Goal: Task Accomplishment & Management: Manage account settings

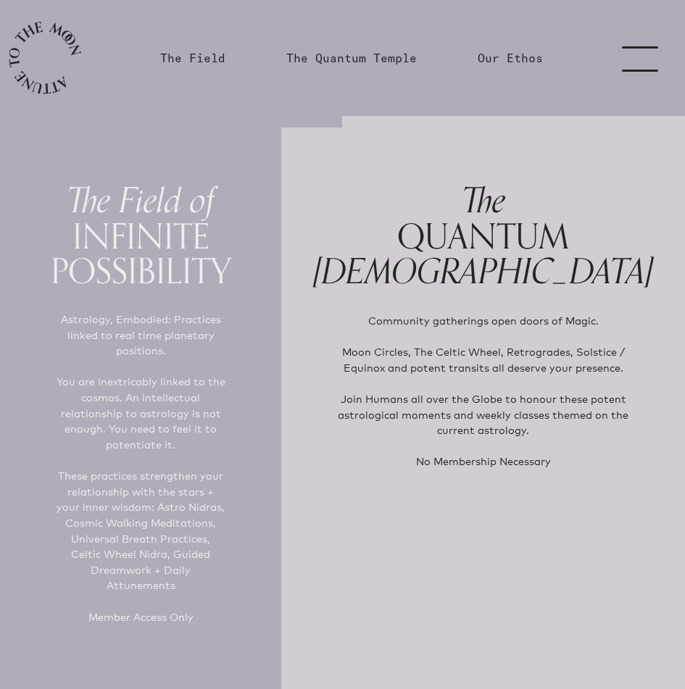
click at [637, 57] on link "menu" at bounding box center [649, 58] width 72 height 116
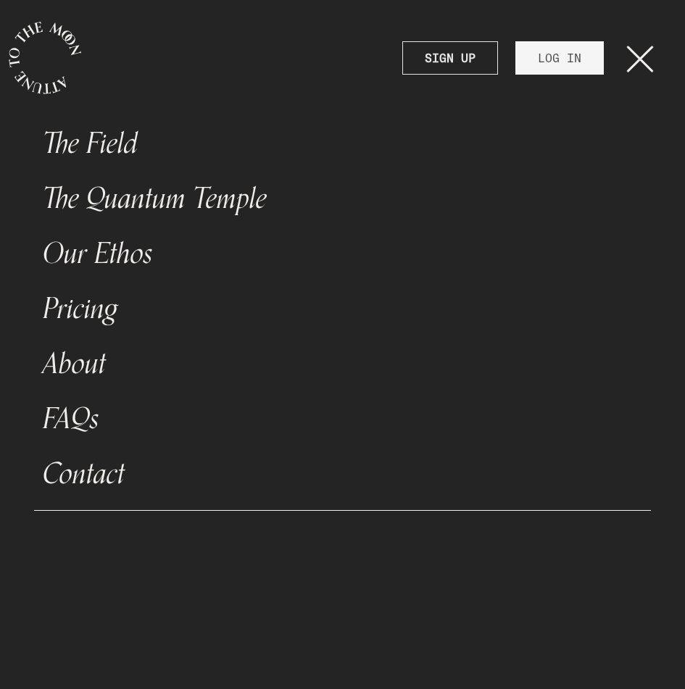
click at [475, 52] on strong "SIGN UP" at bounding box center [450, 57] width 51 height 17
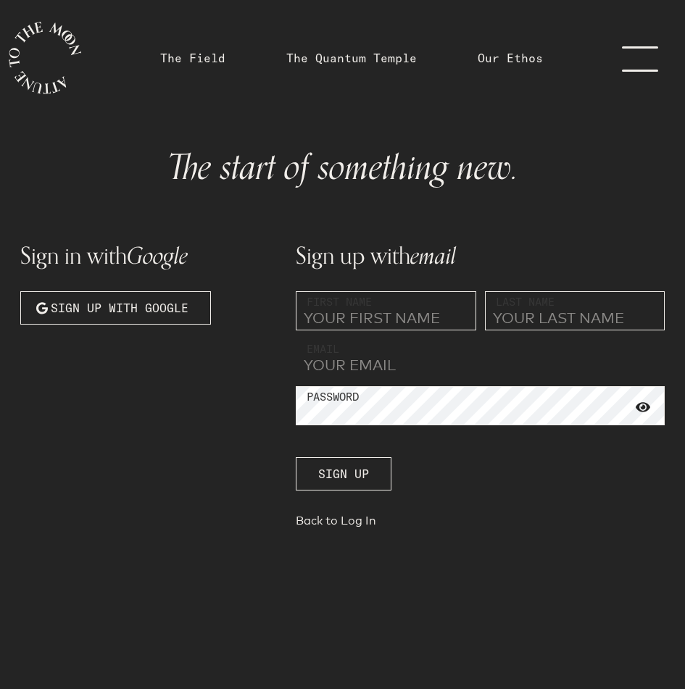
type input "[PERSON_NAME][EMAIL_ADDRESS][DOMAIN_NAME]"
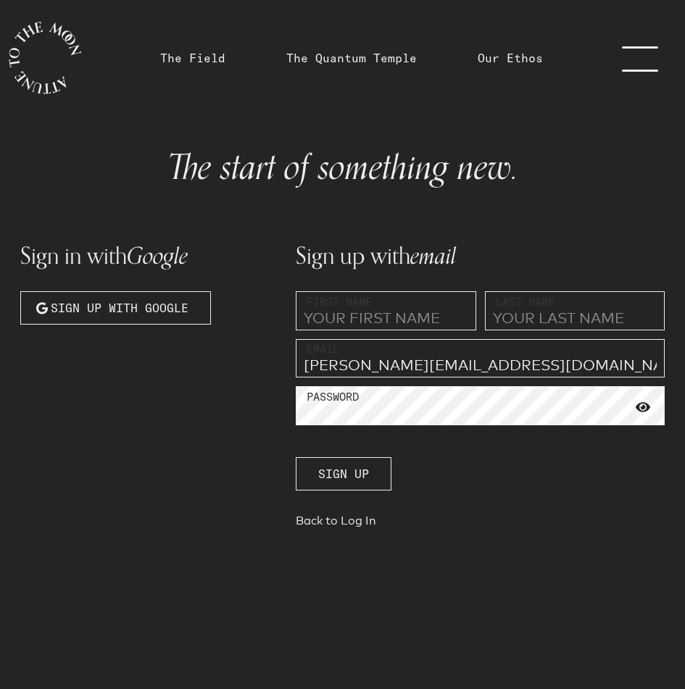
click at [587, 54] on div "The Field The [DEMOGRAPHIC_DATA] Our Ethos The Field The [DEMOGRAPHIC_DATA] Our…" at bounding box center [342, 402] width 685 height 805
click at [618, 58] on link "menu" at bounding box center [649, 58] width 72 height 116
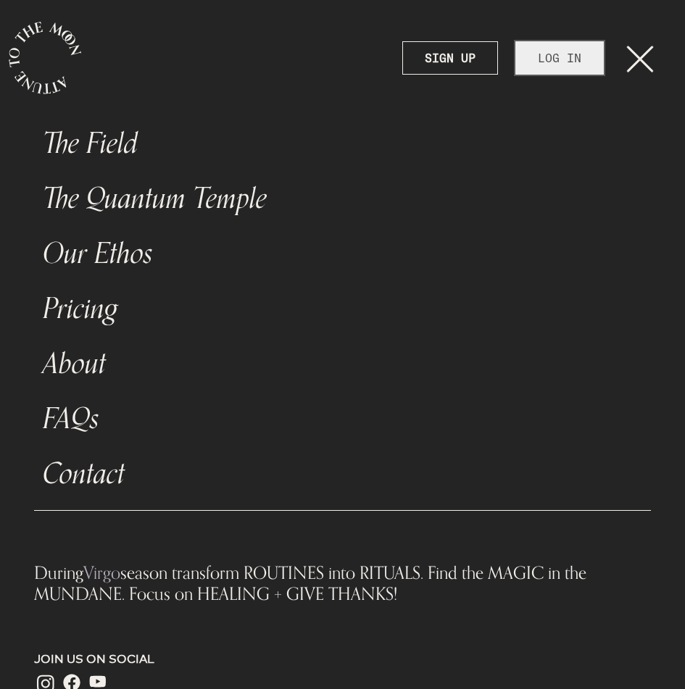
click at [554, 63] on link "LOG IN" at bounding box center [559, 57] width 88 height 33
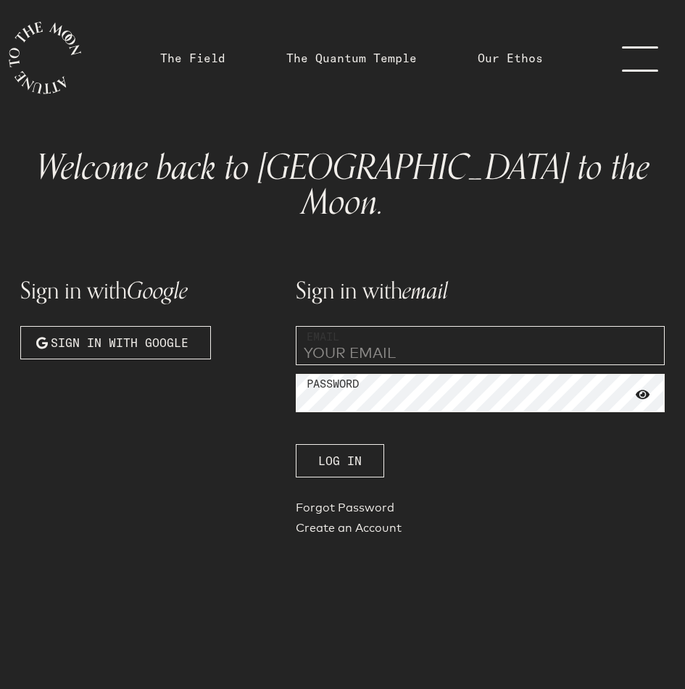
click at [440, 333] on div "Sign in with email Email Password Log In Forgot Password Create an Account" at bounding box center [480, 398] width 386 height 304
click at [428, 326] on input "email" at bounding box center [480, 345] width 369 height 39
click at [362, 444] on button "Log In" at bounding box center [340, 460] width 88 height 33
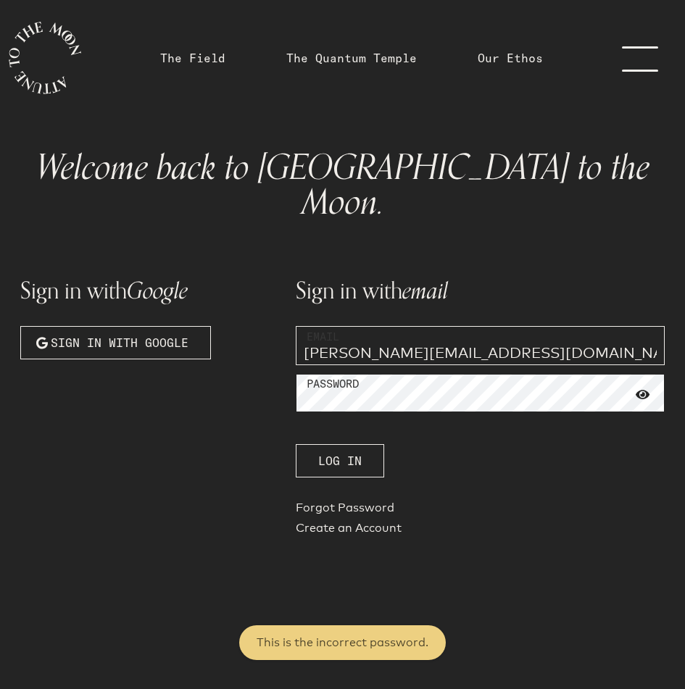
click at [262, 348] on div "Sign in with Google Sign in with Google Sign in with email Email [PERSON_NAME][…" at bounding box center [343, 398] width 662 height 304
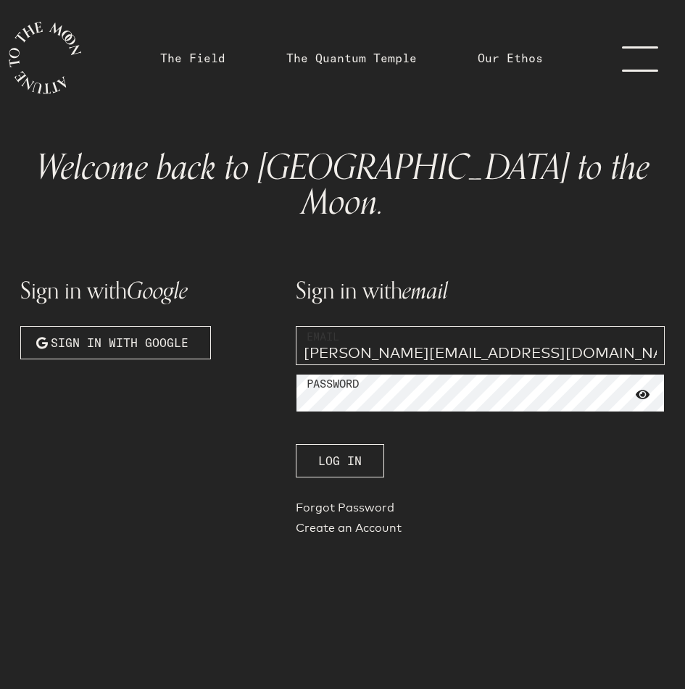
click at [296, 444] on button "Log In" at bounding box center [340, 460] width 88 height 33
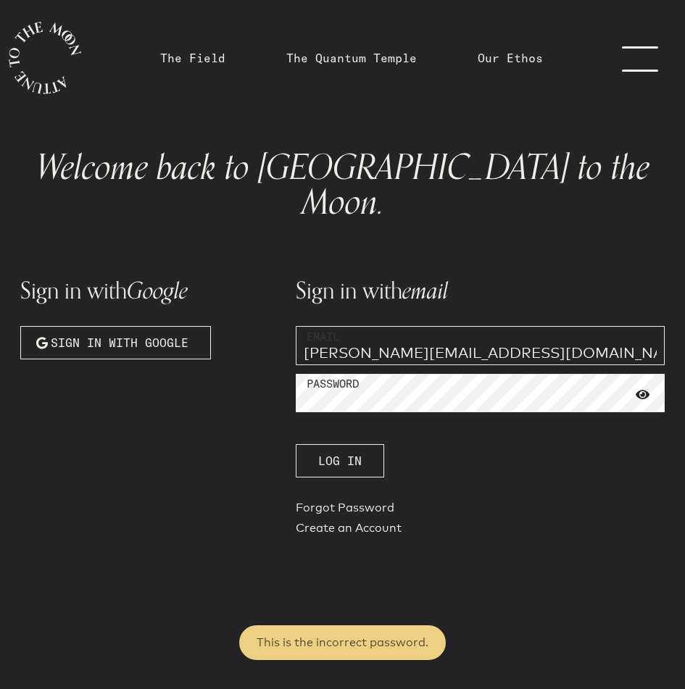
click at [436, 326] on input "[PERSON_NAME][EMAIL_ADDRESS][DOMAIN_NAME]" at bounding box center [480, 345] width 369 height 39
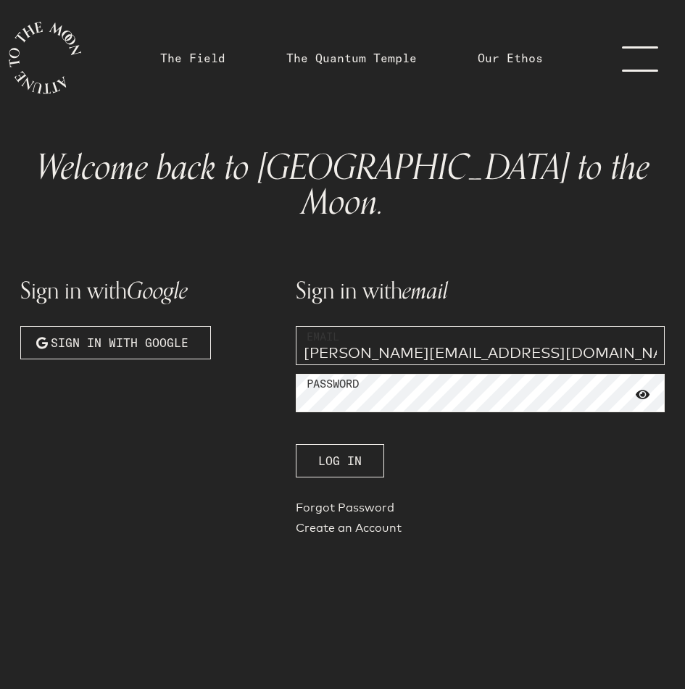
type input "[EMAIL_ADDRESS][DOMAIN_NAME]"
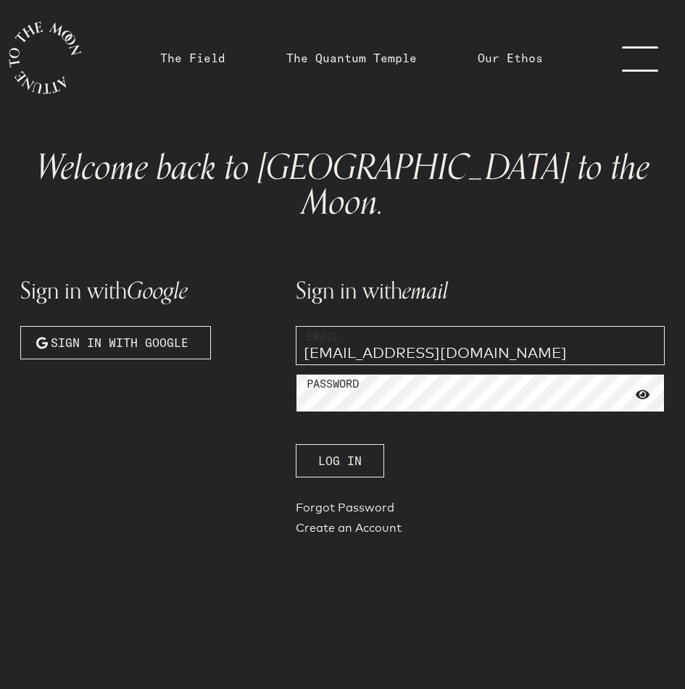
click at [236, 353] on div "Sign in with Google Sign in with Google Sign in with email Email [EMAIL_ADDRESS…" at bounding box center [343, 398] width 662 height 304
click at [296, 444] on button "Log In" at bounding box center [340, 460] width 88 height 33
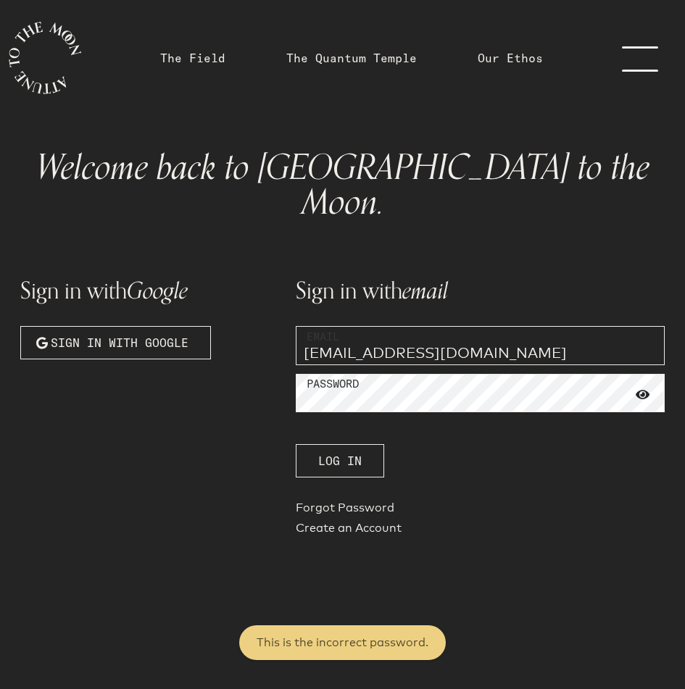
click at [359, 326] on input "[EMAIL_ADDRESS][DOMAIN_NAME]" at bounding box center [480, 345] width 369 height 39
click at [179, 334] on span "Sign in with Google" at bounding box center [120, 342] width 138 height 17
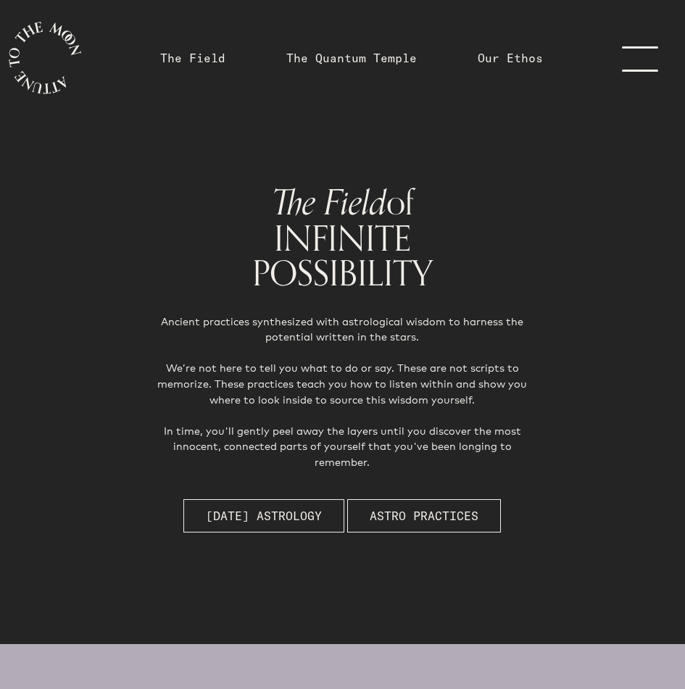
click at [639, 38] on link "menu" at bounding box center [649, 58] width 72 height 116
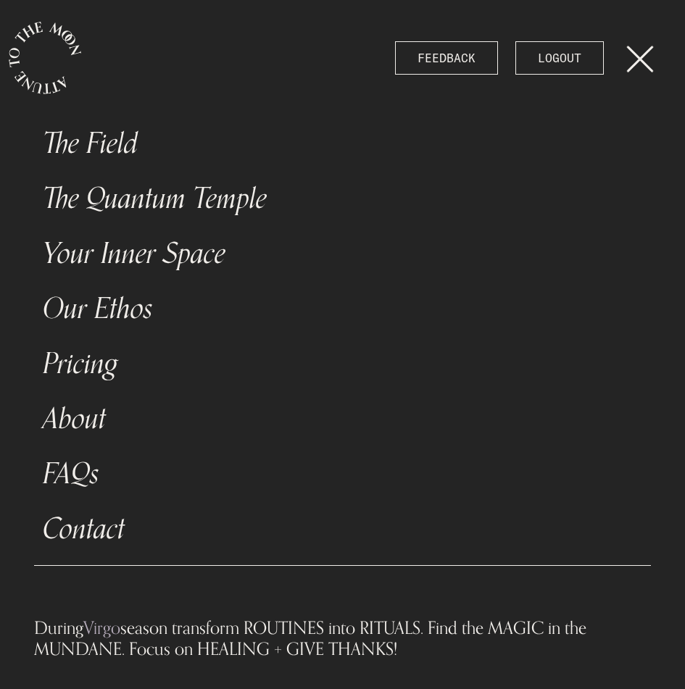
click at [138, 258] on link "Your Inner Space" at bounding box center [342, 253] width 617 height 55
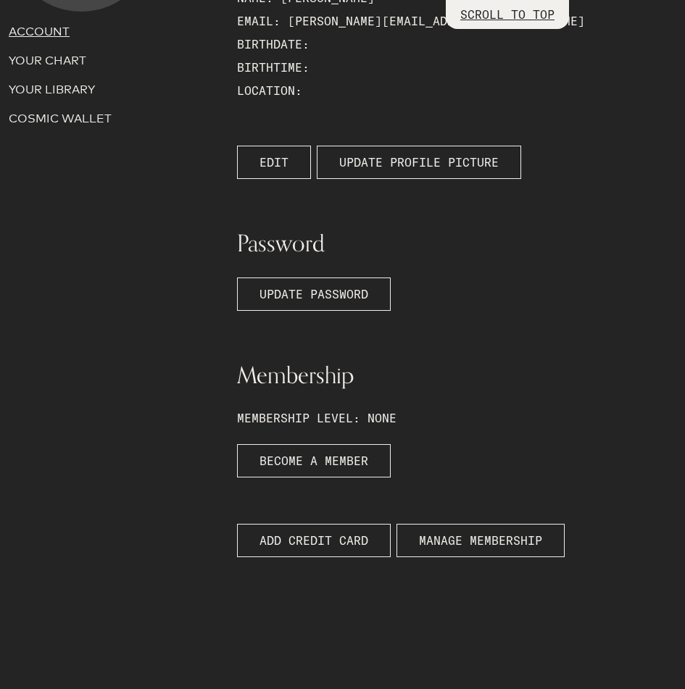
scroll to position [263, 0]
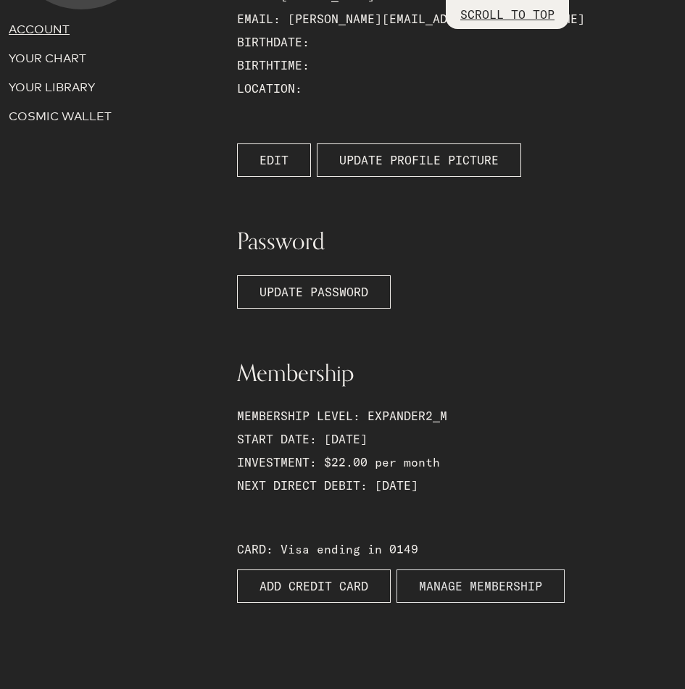
click at [459, 579] on span "MANAGE MEMBERSHIP" at bounding box center [480, 586] width 123 height 17
